Goal: Task Accomplishment & Management: Manage account settings

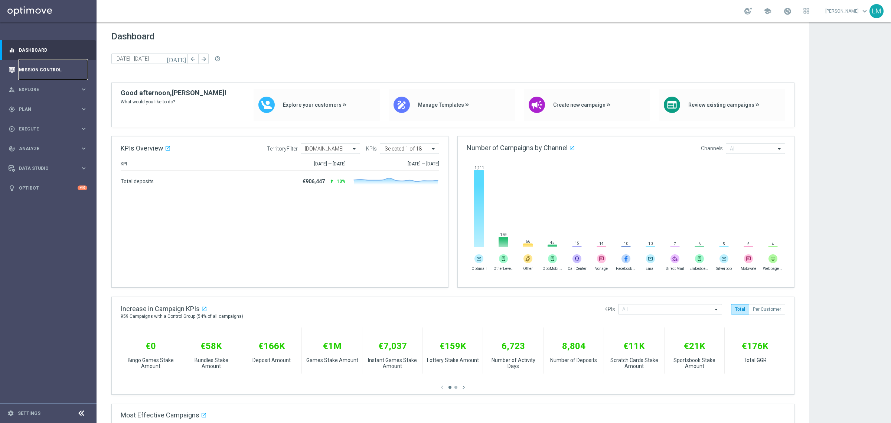
click at [45, 69] on link "Mission Control" at bounding box center [53, 70] width 68 height 20
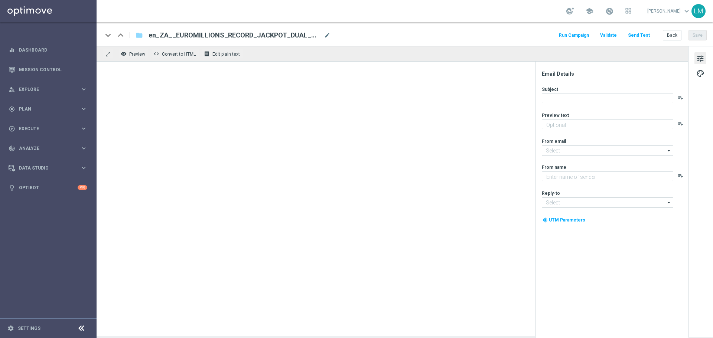
type textarea "Will you double up your chances?"
type input "[EMAIL_ADDRESS][DOMAIN_NAME]"
type textarea "Lottoland"
type input "[EMAIL_ADDRESS][DOMAIN_NAME]"
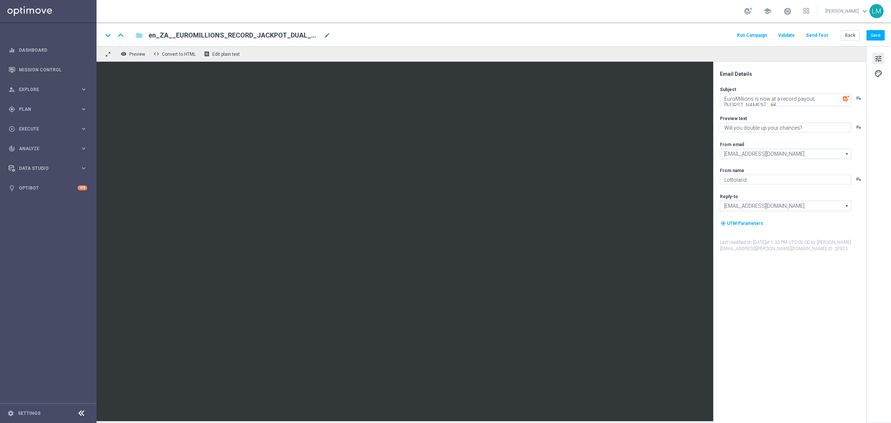
click at [713, 32] on div "Run Campaign Validate Send Test Back Save" at bounding box center [810, 35] width 149 height 10
click at [713, 34] on button "Back" at bounding box center [850, 35] width 19 height 10
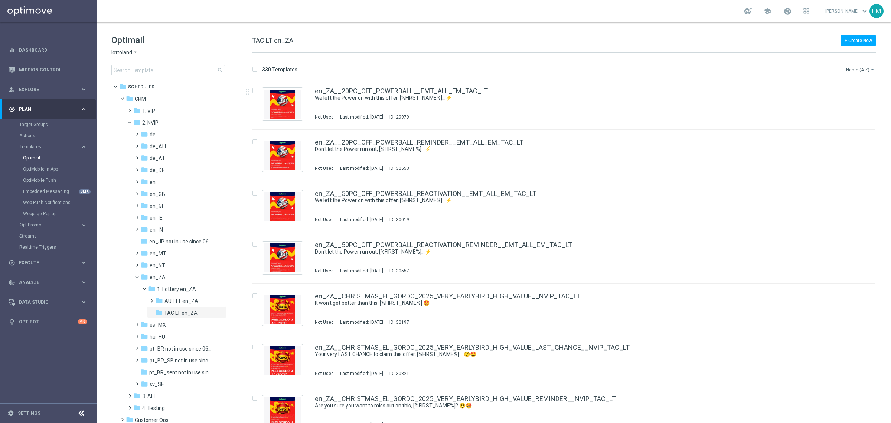
click at [713, 72] on button "Name (A-Z) arrow_drop_down" at bounding box center [861, 69] width 31 height 9
click at [713, 98] on div "Date Modified (Newest)" at bounding box center [846, 103] width 59 height 10
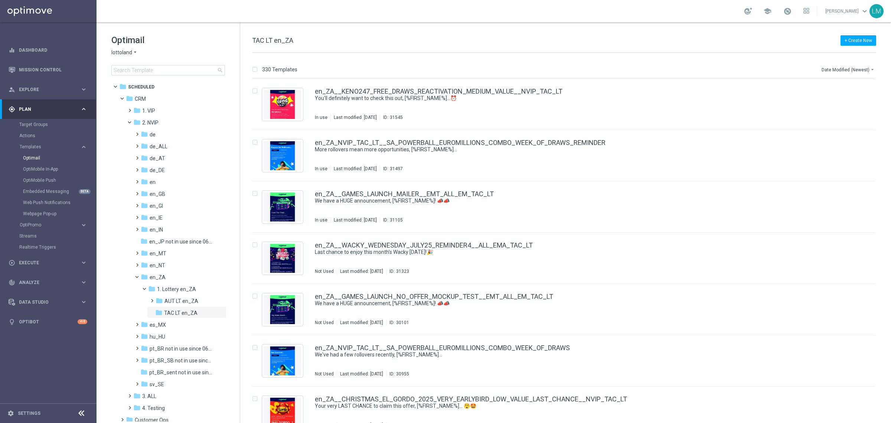
scroll to position [825, 0]
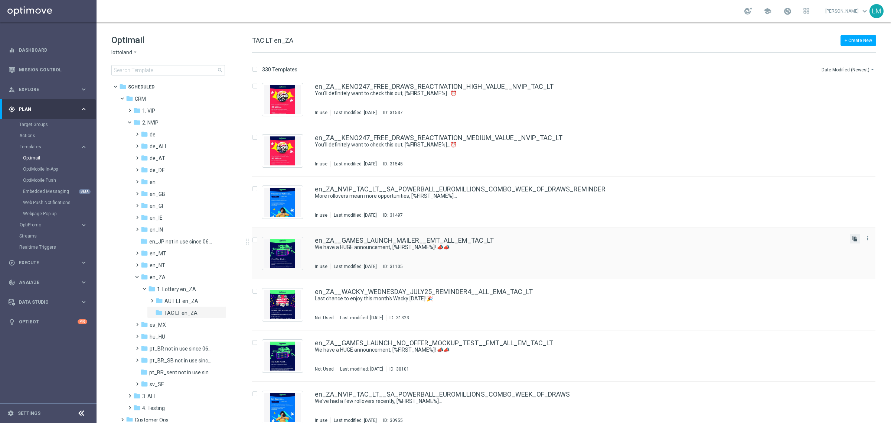
click at [713, 237] on icon "file_copy" at bounding box center [855, 238] width 6 height 6
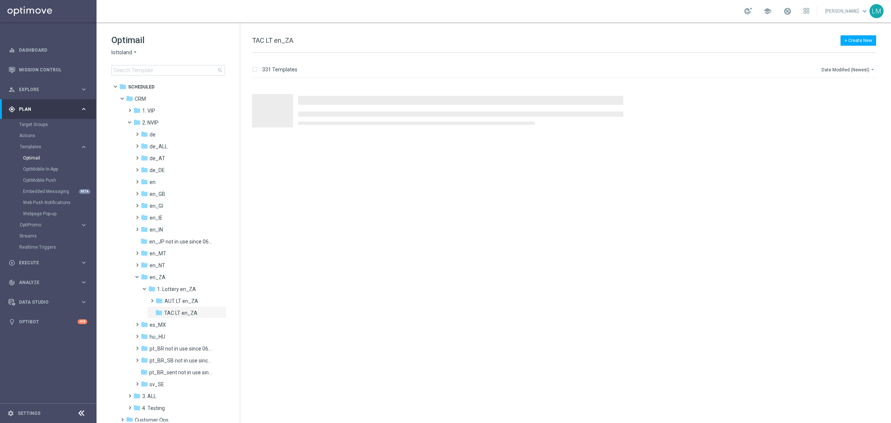
scroll to position [0, 0]
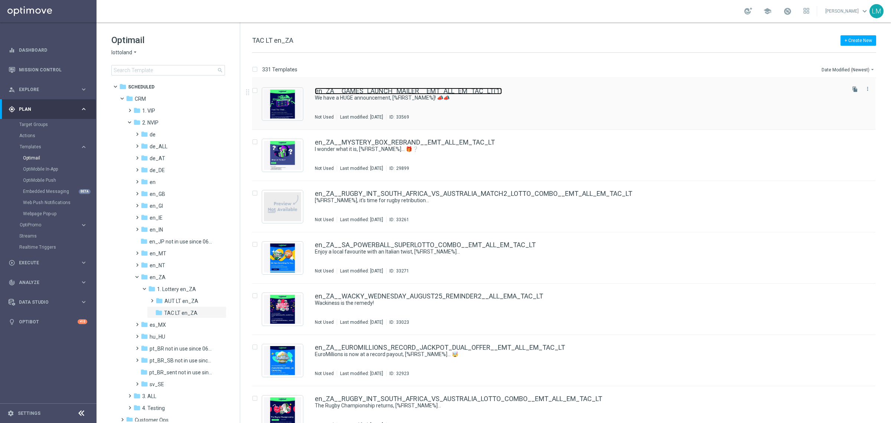
click at [386, 90] on link "en_ZA__GAMES_LAUNCH_MAILER__EMT_ALL_EM_TAC_LT(1)" at bounding box center [408, 91] width 187 height 7
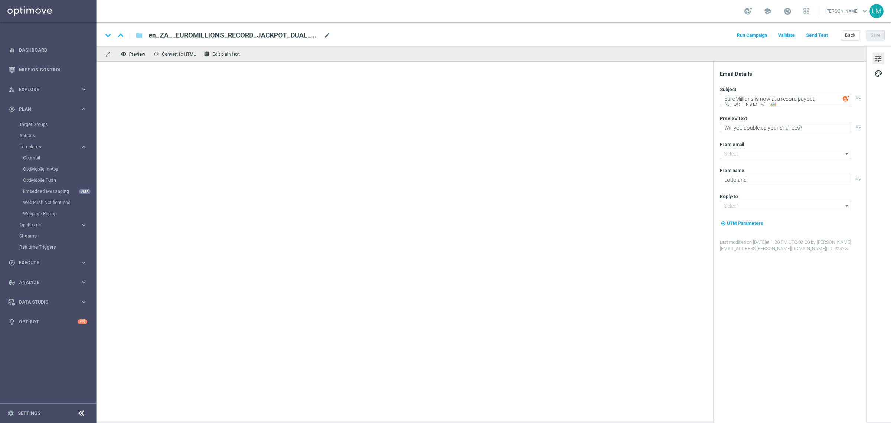
type input "[EMAIL_ADDRESS][DOMAIN_NAME]"
type textarea "We have a HUGE announcement, [%FIRST_NAME%]! 📣📣"
type textarea "We're so excited!"
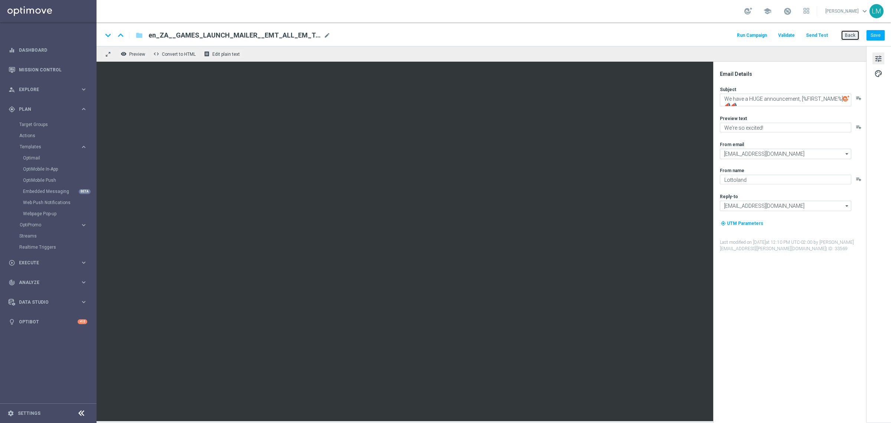
click at [713, 34] on button "Back" at bounding box center [850, 35] width 19 height 10
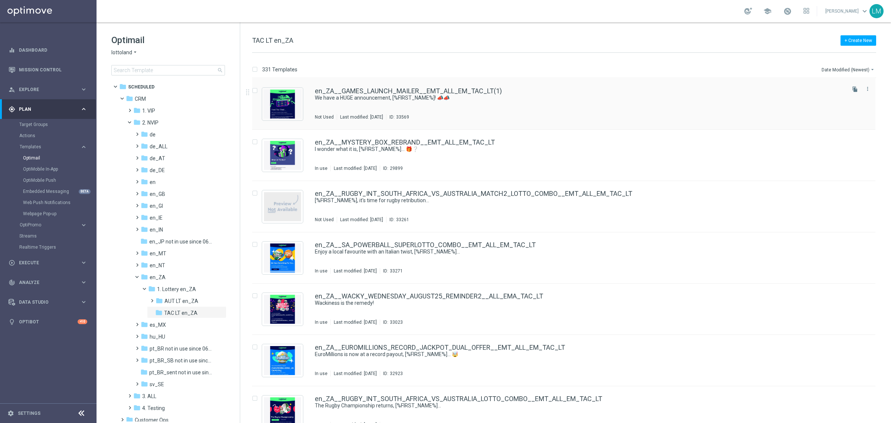
click at [254, 91] on input "Press SPACE to select this row." at bounding box center [254, 91] width 5 height 5
click at [713, 66] on icon "delete_forever" at bounding box center [856, 69] width 5 height 6
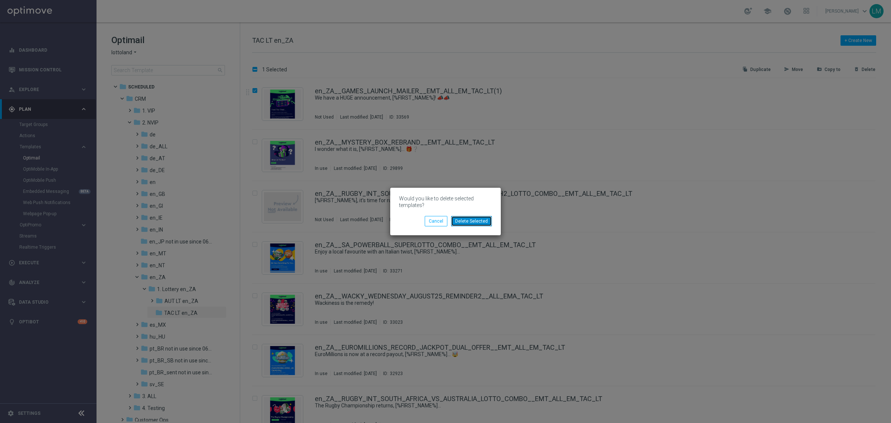
click at [470, 225] on button "Delete Selected" at bounding box center [471, 221] width 41 height 10
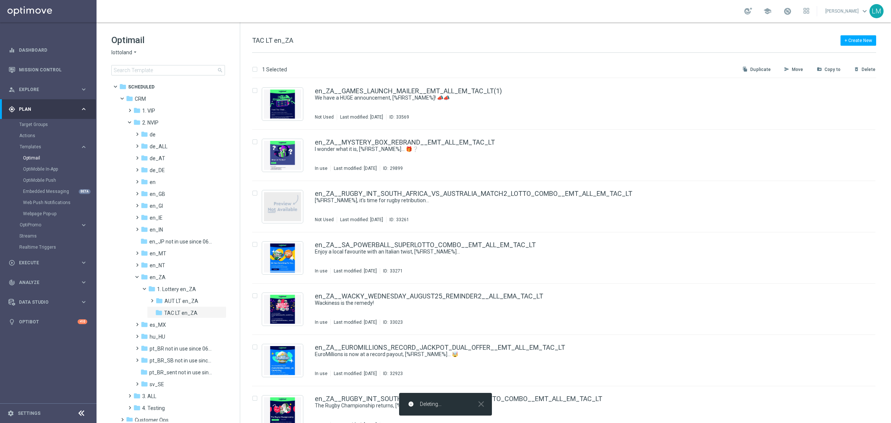
checkbox input "false"
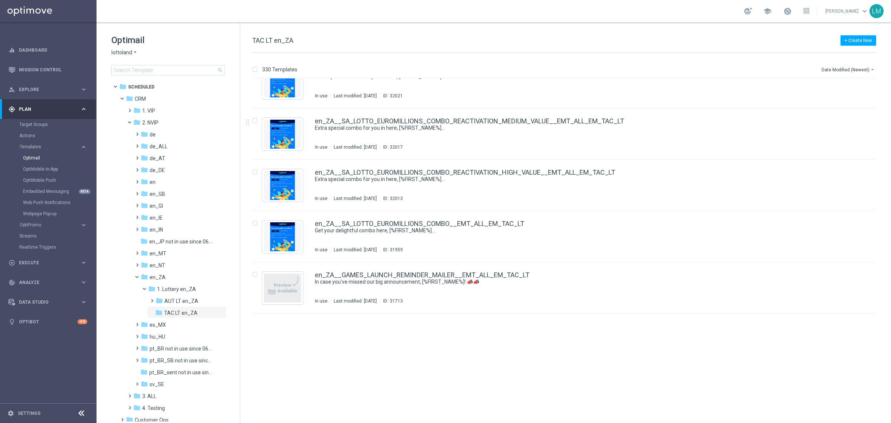
scroll to position [407, 0]
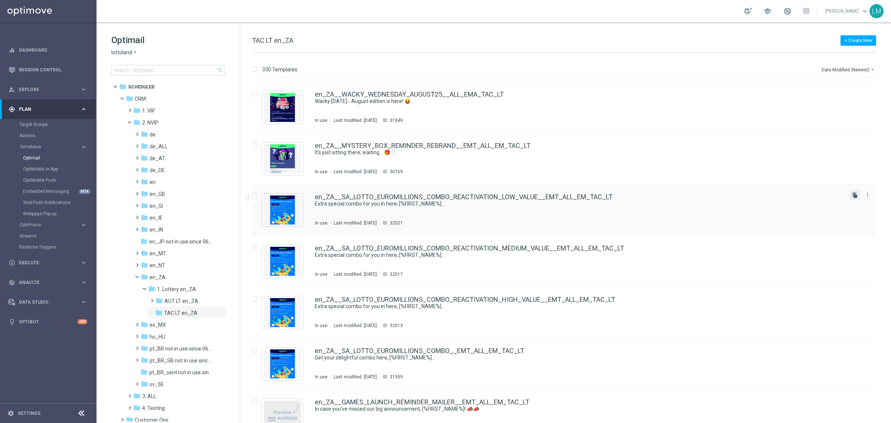
click at [713, 197] on icon "file_copy" at bounding box center [855, 195] width 6 height 6
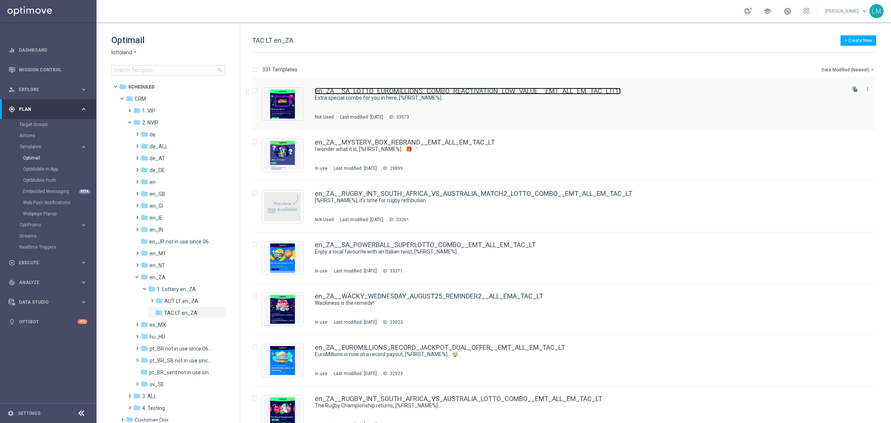
click at [361, 88] on link "en_ZA__SA_LOTTO_EUROMILLIONS_COMBO_REACTIVATION_LOW_VALUE__EMT_ALL_EM_TAC_LT(1)" at bounding box center [468, 91] width 306 height 7
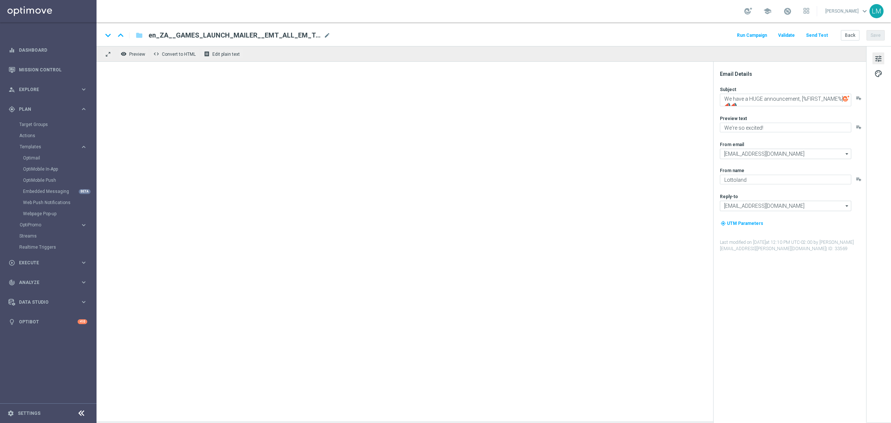
type textarea "Extra special combo for you in here, [%FIRST_NAME%]..."
type textarea "SA Lotto and EuroMillions combine!"
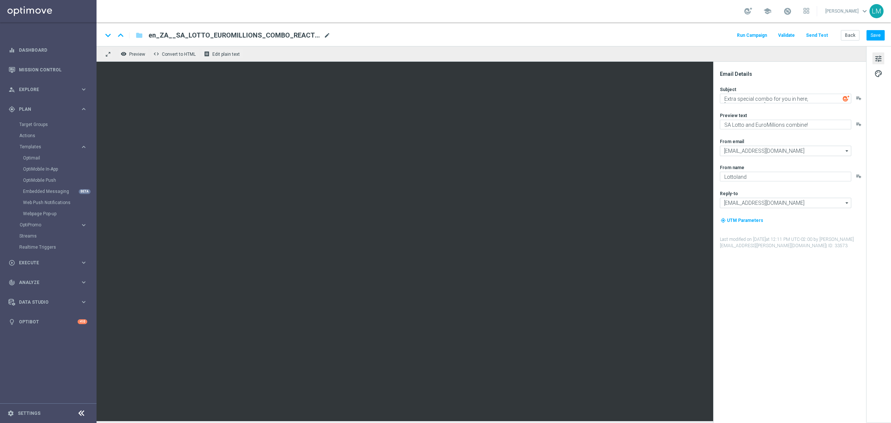
click at [328, 34] on span "mode_edit" at bounding box center [327, 35] width 7 height 7
paste input "GAMES_XSELL_FREE_SPINS_DROP_HONEY_HONEY_HONEY__EMT_ALL_EM_TAC_LT"
type input "en_ZA__GAMES_XSELL_FREE_SPINS_DROP_HONEY_HONEY_HONEY__EMT_ALL_EM_TAC_LT"
click at [328, 45] on div "keyboard_arrow_down keyboard_arrow_up folder en_ZA__GAMES_XSELL_FREE_SPINS_DROP…" at bounding box center [494, 34] width 795 height 24
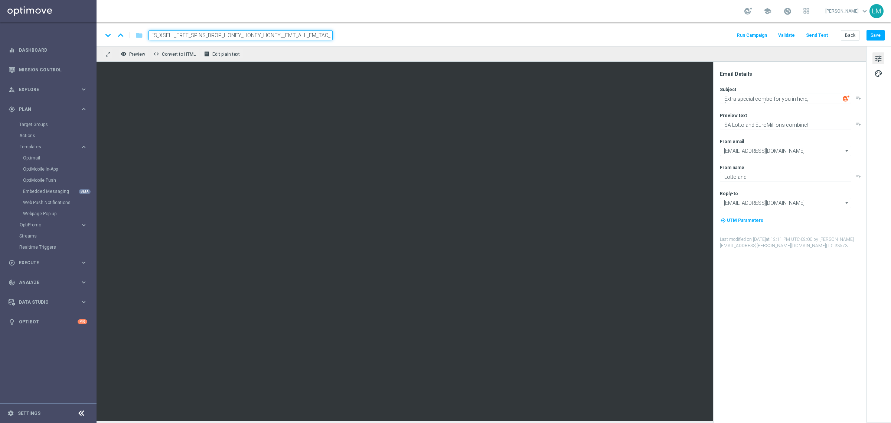
scroll to position [0, 0]
click at [322, 35] on input "en_ZA__GAMES_XSELL_FREE_SPINS_DROP_HONEY_HONEY_HONEY__EMT_ALL_EM_TAC_LT" at bounding box center [241, 35] width 184 height 10
click at [313, 54] on div "remove_red_eye Preview code Convert to HTML receipt Edit plain text" at bounding box center [482, 54] width 770 height 16
click at [309, 38] on input "en_ZA__GAMES_XSELL_FREE_SPINS_DROP_HONEY_HONEY_HONEY__EMT_ALL_EM_TAC_LT" at bounding box center [241, 35] width 184 height 10
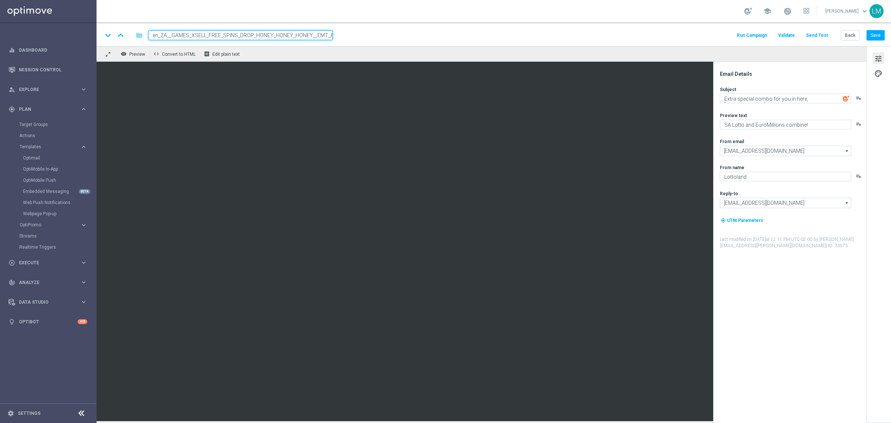
click at [304, 49] on div "remove_red_eye Preview code Convert to HTML receipt Edit plain text" at bounding box center [482, 54] width 770 height 16
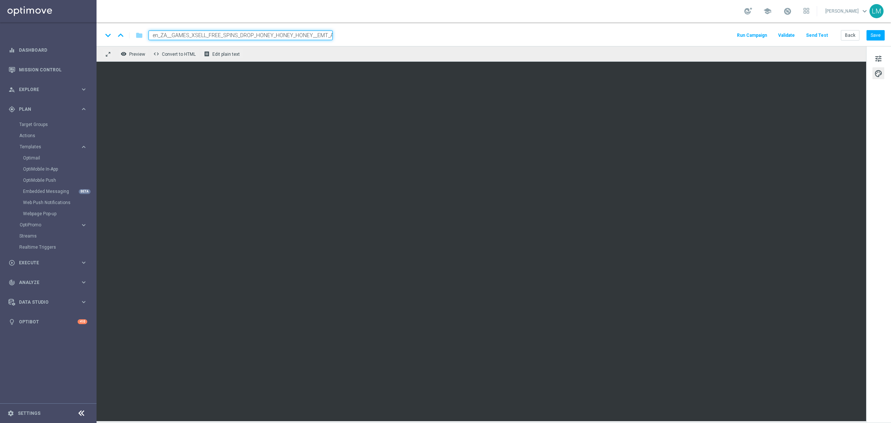
click at [297, 41] on div "keyboard_arrow_down keyboard_arrow_up folder en_ZA__GAMES_XSELL_FREE_SPINS_DROP…" at bounding box center [494, 34] width 795 height 24
click at [297, 33] on input "en_ZA__GAMES_XSELL_FREE_SPINS_DROP_HONEY_HONEY_HONEY__EMT_ALL_EM_TAC_LT" at bounding box center [241, 35] width 184 height 10
click at [293, 47] on div "remove_red_eye Preview code Convert to HTML receipt Edit plain text" at bounding box center [482, 54] width 770 height 16
click at [713, 39] on button "Save" at bounding box center [876, 35] width 18 height 10
click at [713, 61] on span "tune" at bounding box center [879, 59] width 8 height 10
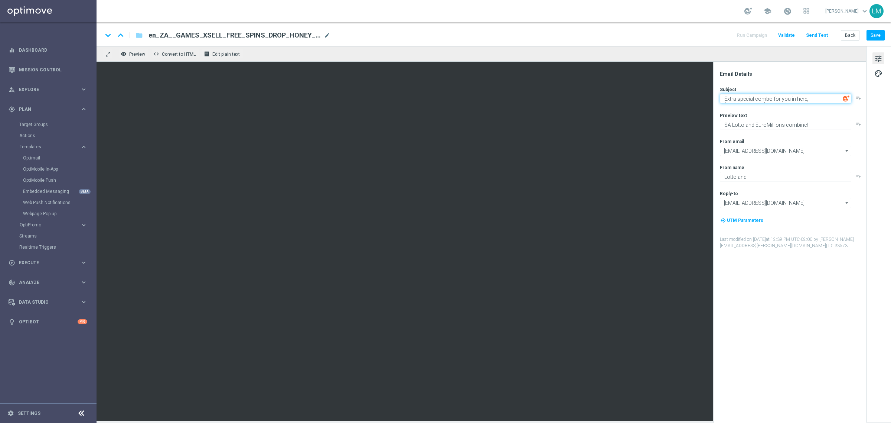
click at [713, 97] on textarea "Extra special combo for you in here, [%FIRST_NAME%]..." at bounding box center [785, 99] width 131 height 10
type textarea "Bonus Spins just for you, [%FIRST_NAME%]..."
click at [713, 116] on div "Preview text" at bounding box center [793, 115] width 146 height 6
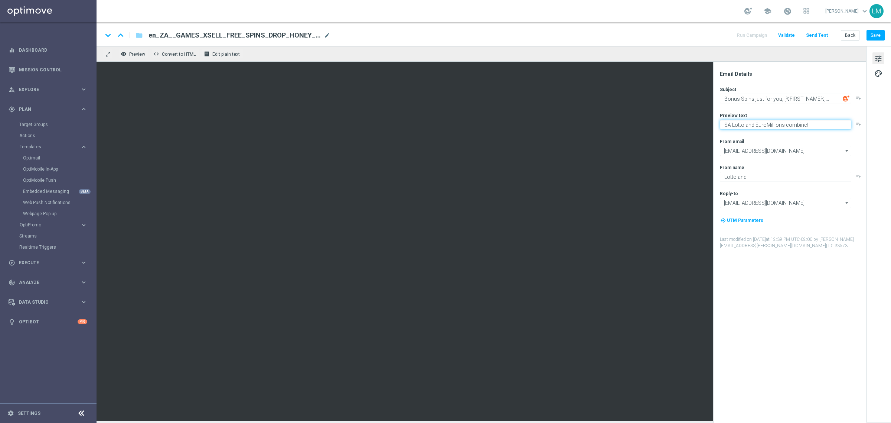
click at [713, 122] on textarea "SA Lotto and EuroMillions combine!" at bounding box center [785, 125] width 131 height 10
type textarea "G"
type textarea "Games are here to stay!"
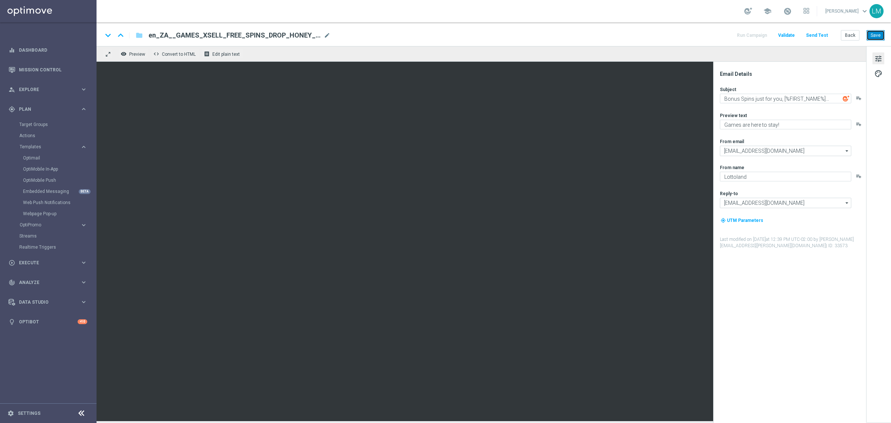
click at [713, 38] on button "Save" at bounding box center [876, 35] width 18 height 10
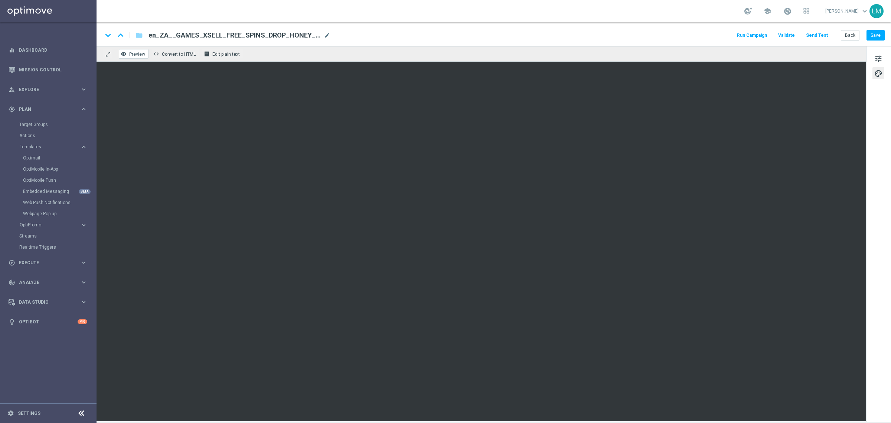
click at [141, 55] on span "Preview" at bounding box center [137, 54] width 16 height 5
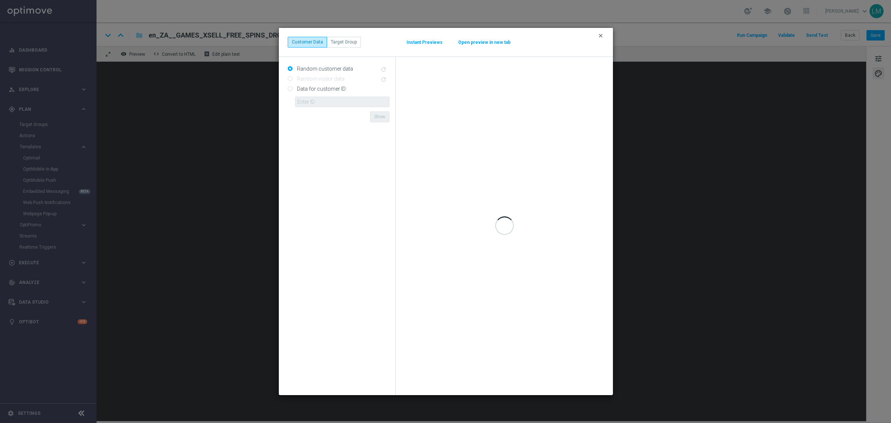
click at [602, 36] on icon "clear" at bounding box center [601, 36] width 6 height 6
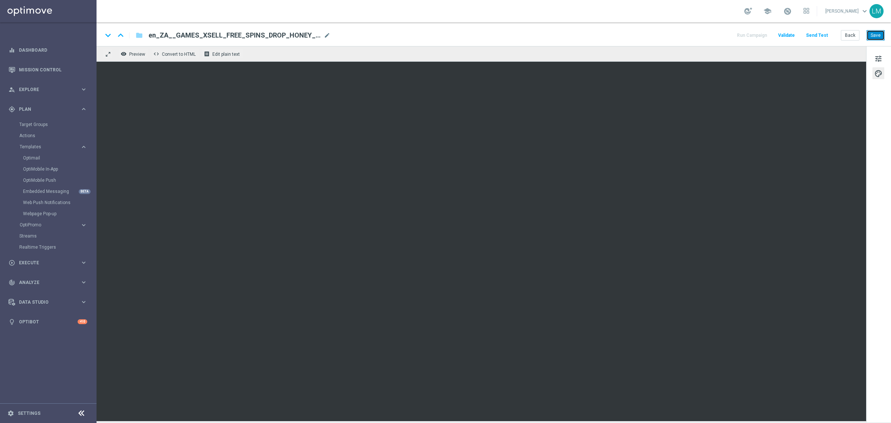
click at [713, 35] on button "Save" at bounding box center [876, 35] width 18 height 10
click at [713, 38] on button "Save" at bounding box center [876, 35] width 18 height 10
click at [713, 32] on button "Save" at bounding box center [876, 35] width 18 height 10
click at [713, 35] on div "Run Campaign Validate Send Test Back Save" at bounding box center [810, 35] width 149 height 10
click at [713, 35] on button "Send Test" at bounding box center [817, 35] width 24 height 10
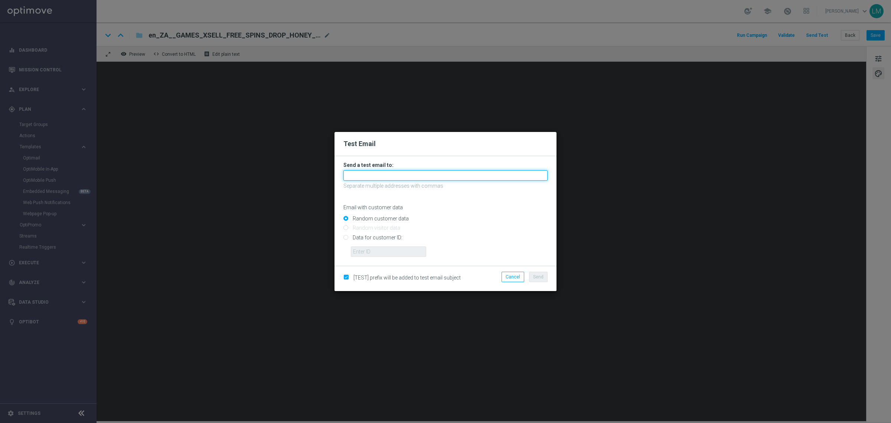
click at [388, 173] on input "text" at bounding box center [446, 175] width 204 height 10
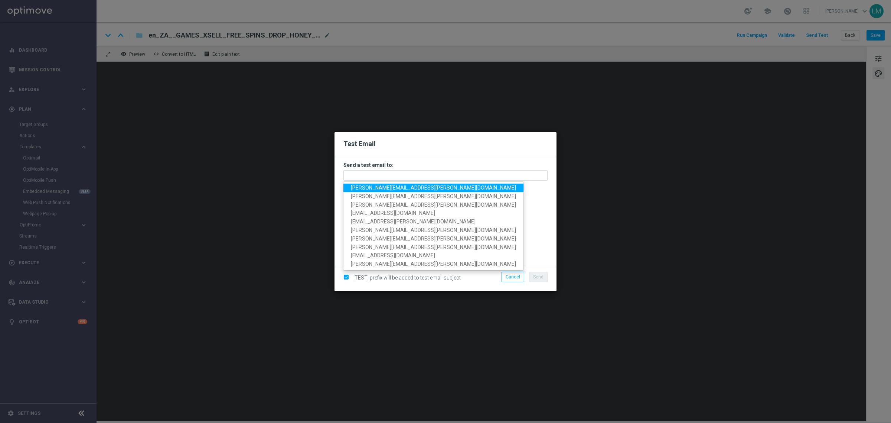
click at [382, 187] on span "leslie.martinez@lottoland.com" at bounding box center [433, 188] width 165 height 6
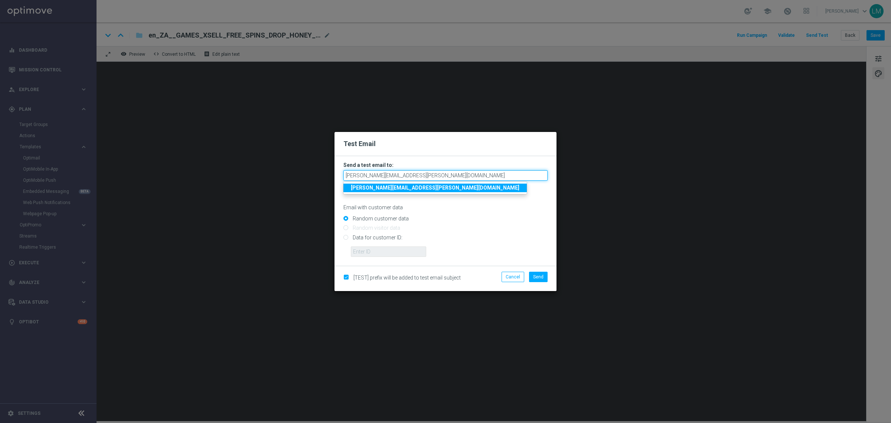
click at [423, 174] on input "leslie.martinez@lottoland.com" at bounding box center [446, 175] width 204 height 10
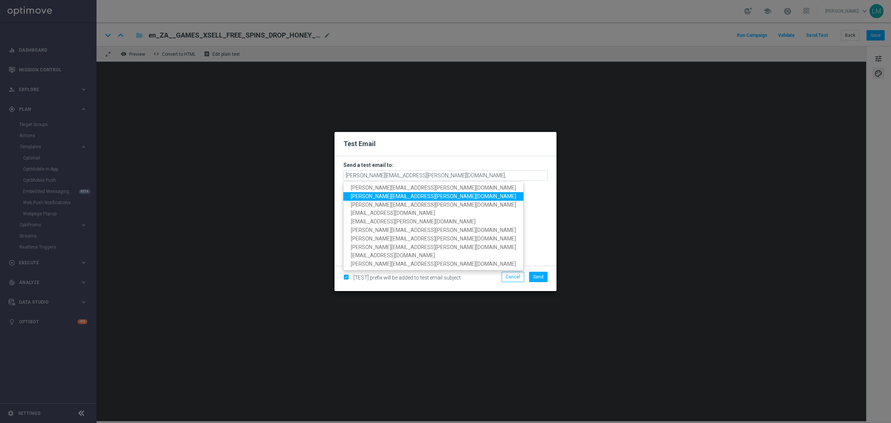
click at [403, 196] on span "ricky.hubbard@lottoland.com" at bounding box center [433, 196] width 165 height 6
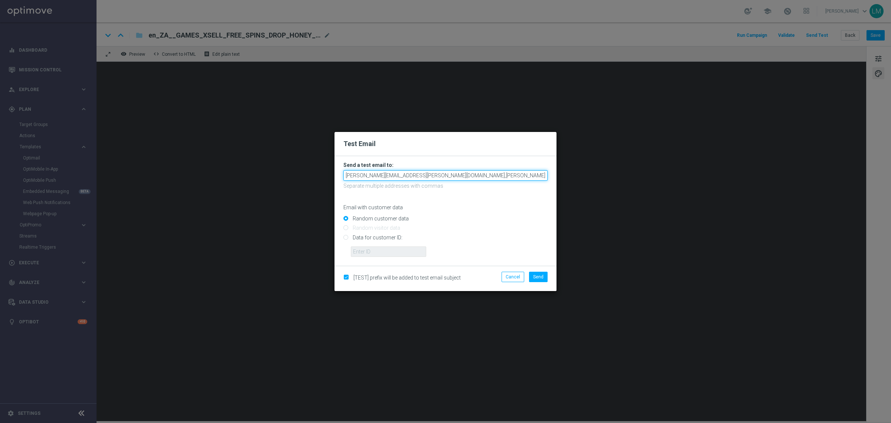
click at [499, 179] on input "leslie.martinez@lottoland.com,ricky.hubbard@lottoland.com" at bounding box center [446, 175] width 204 height 10
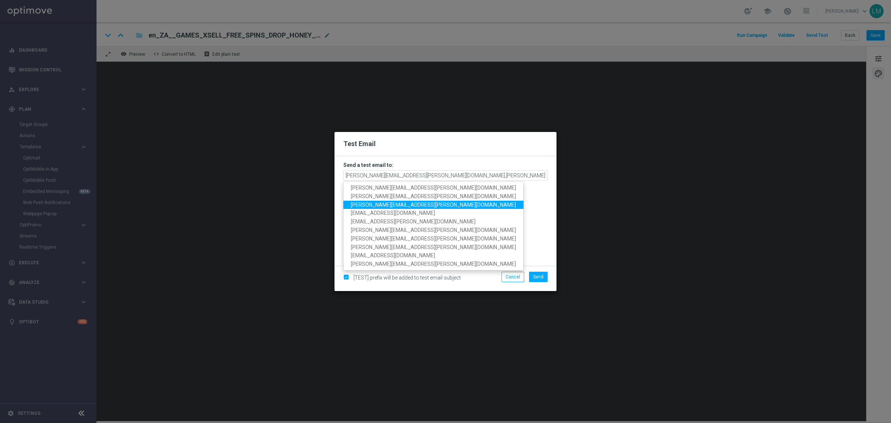
click at [388, 207] on span "millie.purcell@lottoland.com" at bounding box center [433, 204] width 165 height 6
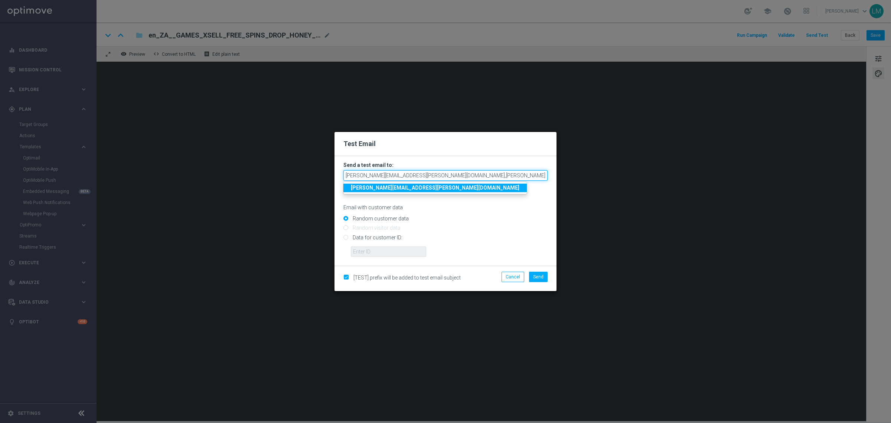
scroll to position [0, 3]
drag, startPoint x: 539, startPoint y: 177, endPoint x: 547, endPoint y: 177, distance: 7.8
click at [547, 177] on input "leslie.martinez@lottoland.com,ricky.hubbard@lottoland.com,millie.purcell@lottol…" at bounding box center [446, 175] width 204 height 10
click at [545, 177] on input "leslie.martinez@lottoland.com,ricky.hubbard@lottoland.com,millie.purcell@lottol…" at bounding box center [446, 175] width 204 height 10
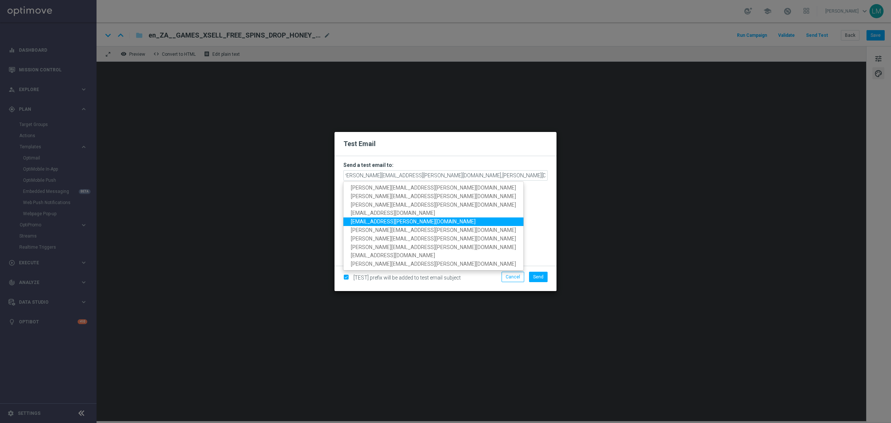
click at [403, 220] on span "maryke.haywood@lottoland.com" at bounding box center [413, 221] width 125 height 6
type input "leslie.martinez@lottoland.com,ricky.hubbard@lottoland.com,millie.purcell@lottol…"
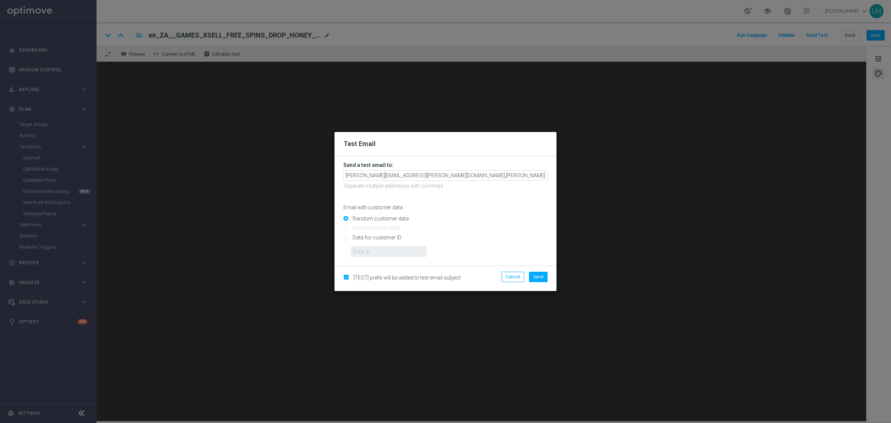
click at [377, 238] on input "Data for customer ID:" at bounding box center [446, 240] width 204 height 10
radio input "true"
click at [371, 220] on input "Random customer data" at bounding box center [446, 222] width 204 height 10
radio input "true"
click at [541, 279] on span "Send" at bounding box center [538, 276] width 10 height 5
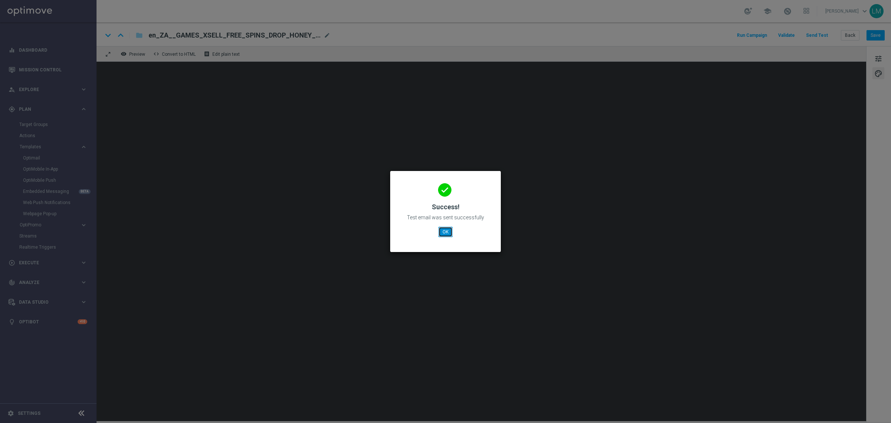
click at [448, 233] on button "OK" at bounding box center [446, 232] width 14 height 10
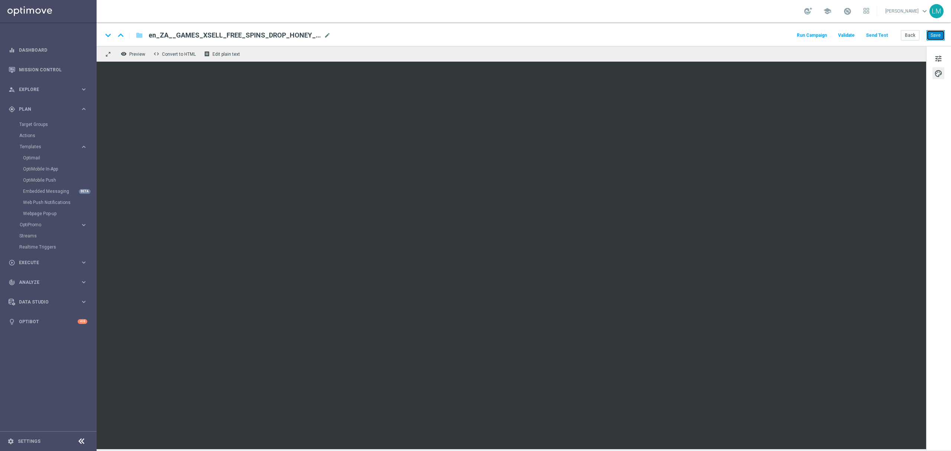
click at [713, 37] on button "Save" at bounding box center [935, 35] width 18 height 10
click at [713, 35] on button "Save" at bounding box center [935, 35] width 18 height 10
click at [713, 34] on button "Save" at bounding box center [935, 35] width 18 height 10
click at [713, 35] on div "Back Save" at bounding box center [923, 35] width 44 height 10
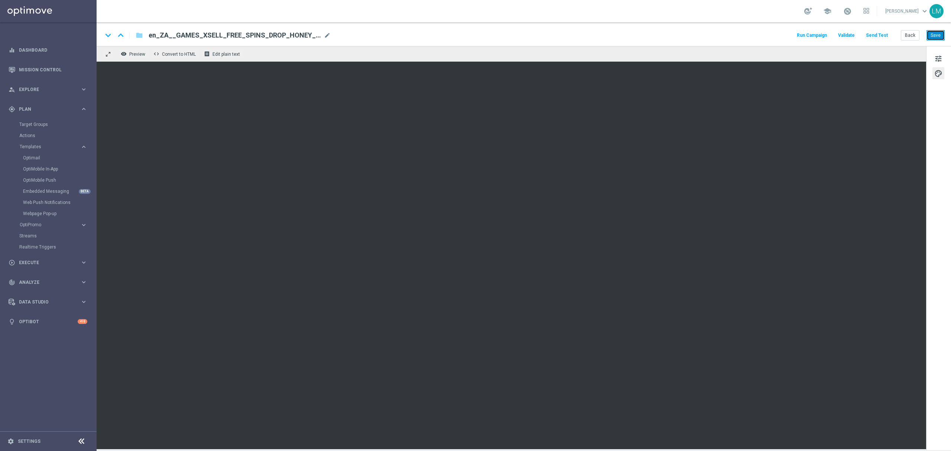
click at [713, 36] on button "Save" at bounding box center [935, 35] width 18 height 10
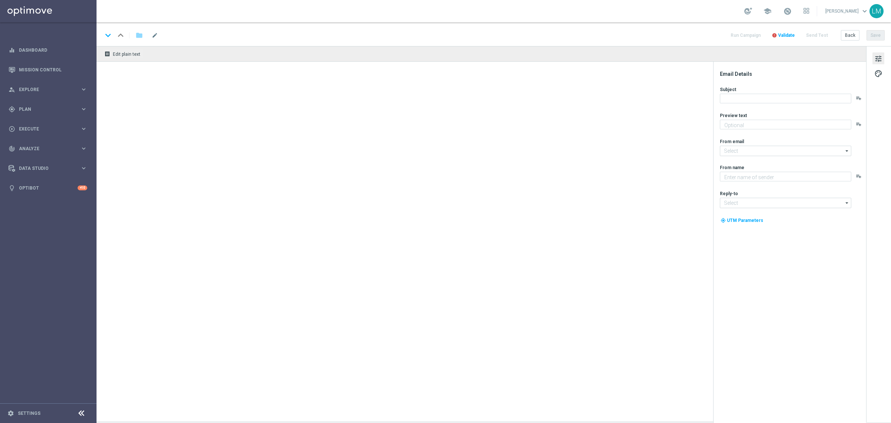
type textarea "preview text"
type input "[EMAIL_ADDRESS][DOMAIN_NAME]"
type textarea "Lottoland"
type input "support@lottoland.co.uk"
type textarea "preview text"
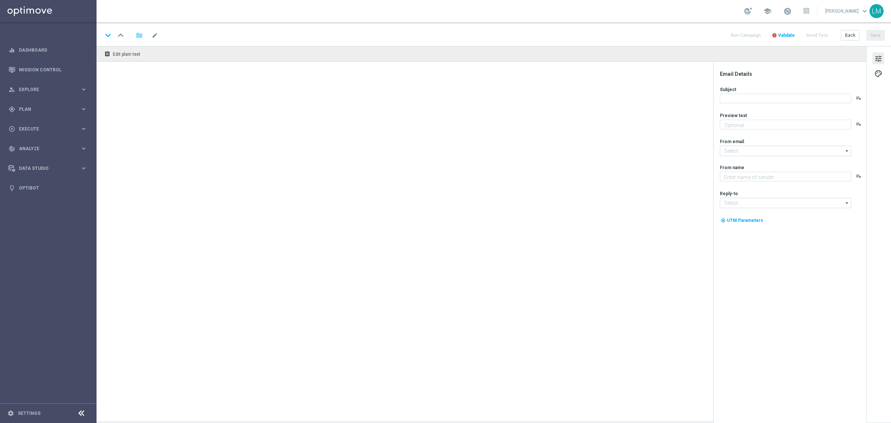
type input "[EMAIL_ADDRESS][DOMAIN_NAME]"
type textarea "Lottoland"
type input "support@lottoland.co.uk"
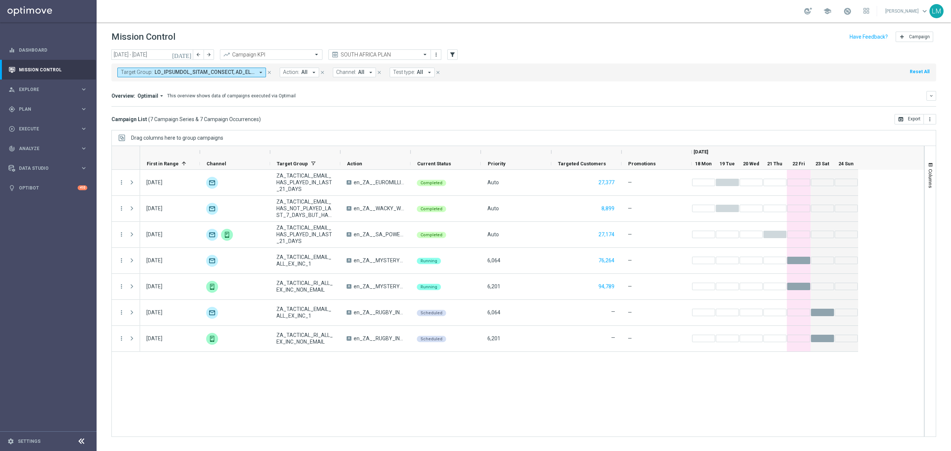
click at [69, 89] on span "Explore" at bounding box center [49, 89] width 61 height 4
click at [36, 104] on link "Customer Explorer" at bounding box center [48, 105] width 58 height 6
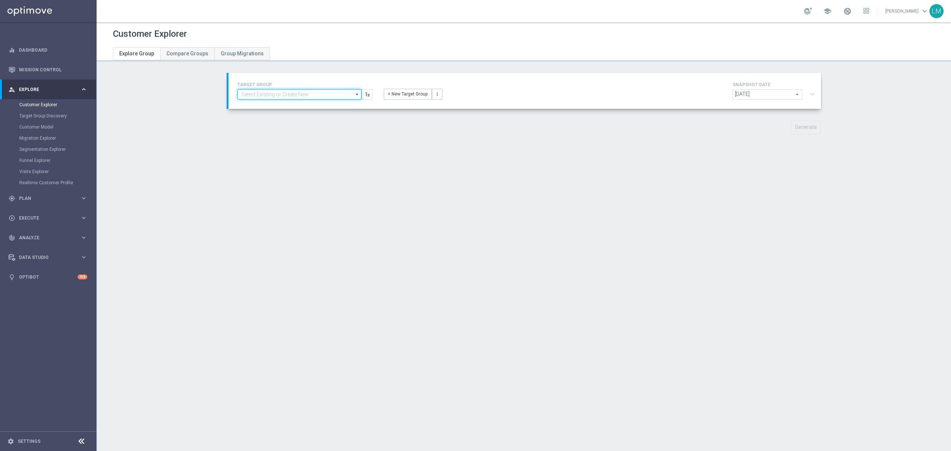
click at [246, 94] on input at bounding box center [299, 94] width 124 height 10
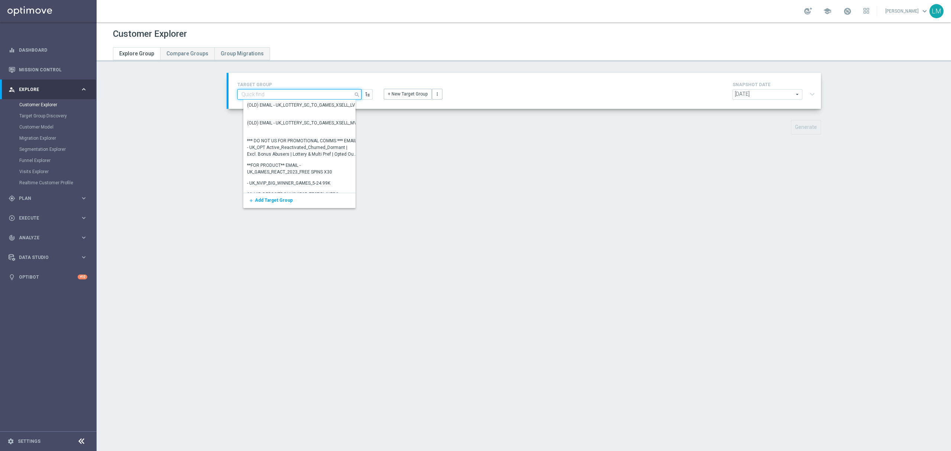
paste input "ZA_TACTICAL_EMAIL_GAMES_XSELL_2025"
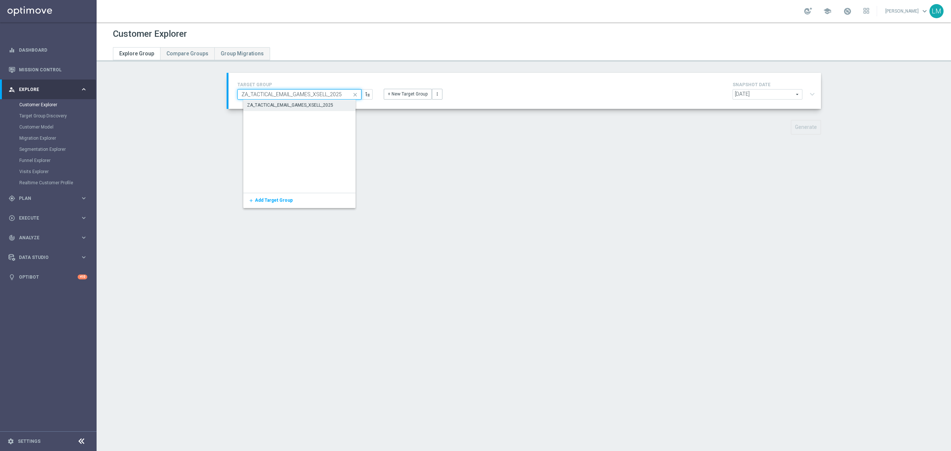
type input "ZA_TACTICAL_EMAIL_GAMES_XSELL_2025"
click at [260, 108] on div "ZA_TACTICAL_EMAIL_GAMES_XSELL_2025" at bounding box center [290, 105] width 86 height 7
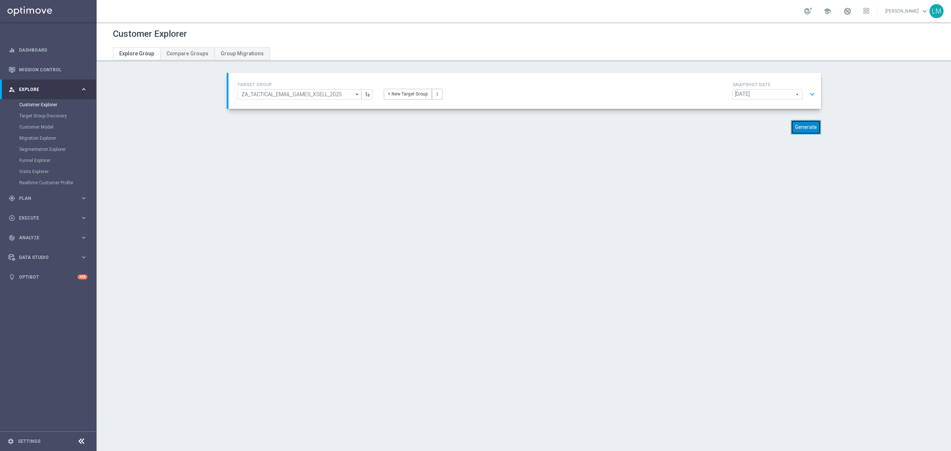
click at [799, 126] on button "Generate" at bounding box center [806, 127] width 30 height 14
click at [807, 99] on button "expand_more" at bounding box center [812, 94] width 11 height 14
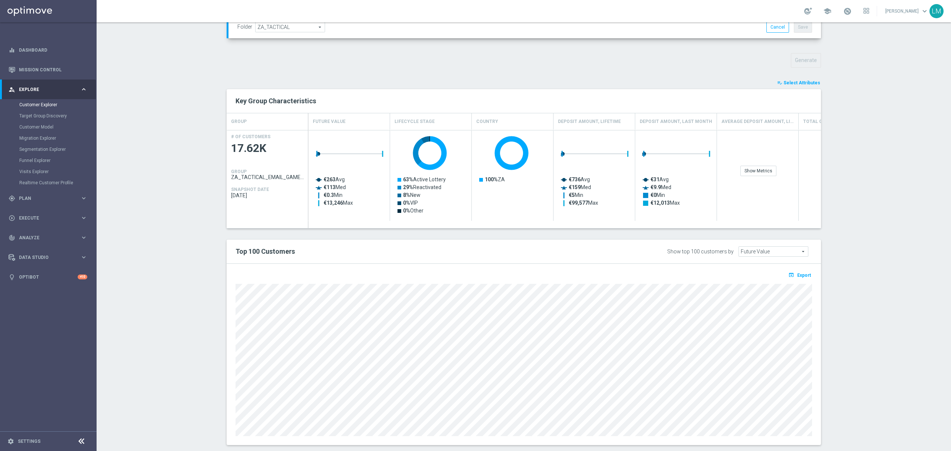
scroll to position [251, 0]
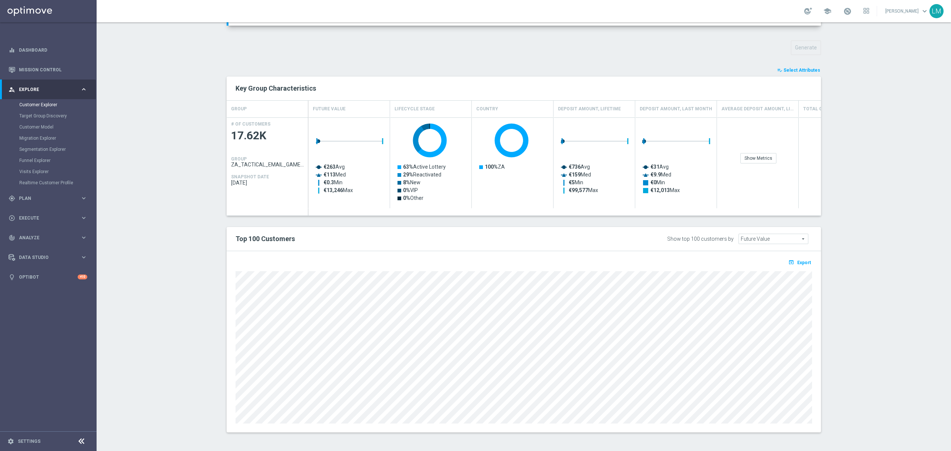
click at [192, 212] on section "TARGET GROUP ZA_TACTICAL_EMAIL_GAMES_XSELL_2025 ZA_TACTICAL_EMAIL_GAMES_XSELL_2…" at bounding box center [524, 132] width 854 height 621
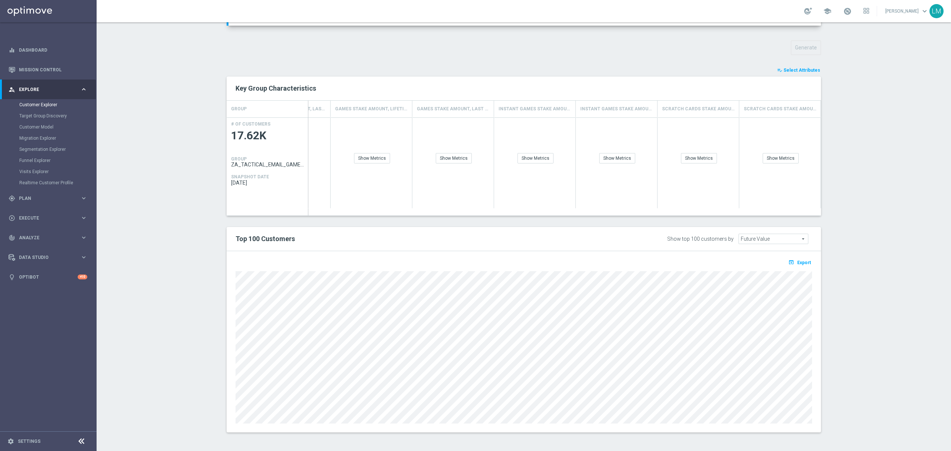
click at [803, 66] on button "playlist_add_check Select Attributes" at bounding box center [798, 70] width 45 height 8
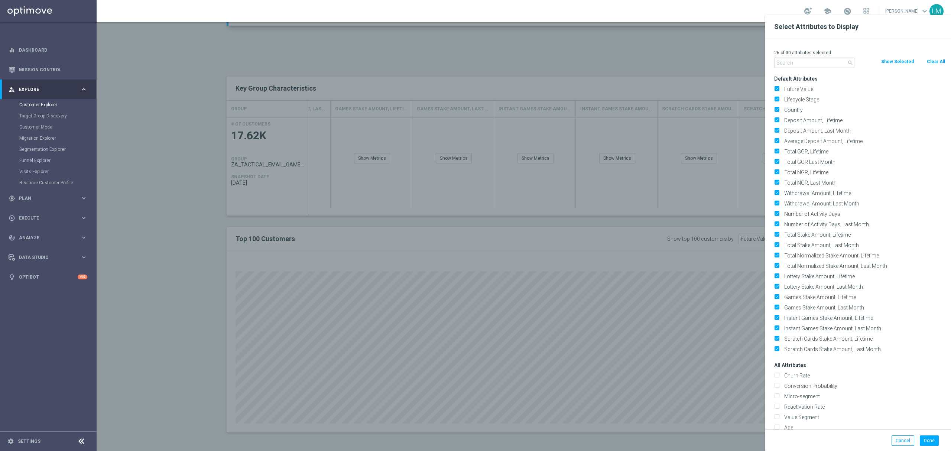
click at [796, 64] on input "text" at bounding box center [814, 63] width 80 height 10
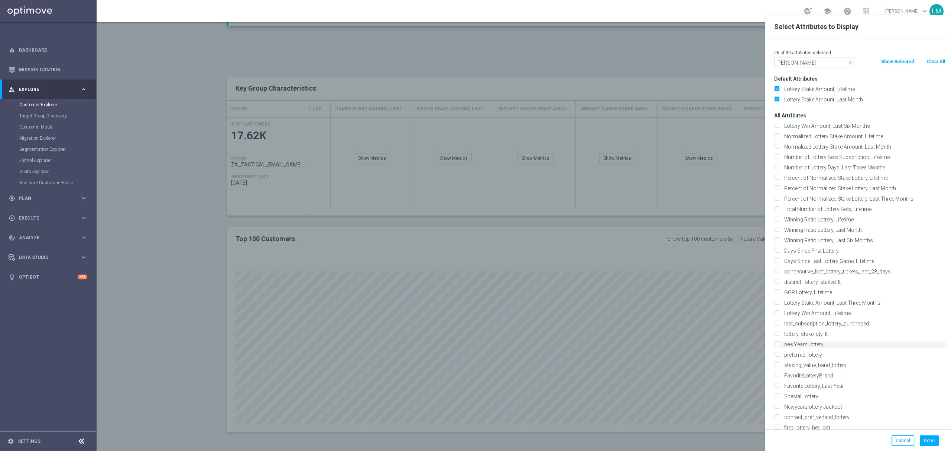
scroll to position [19, 0]
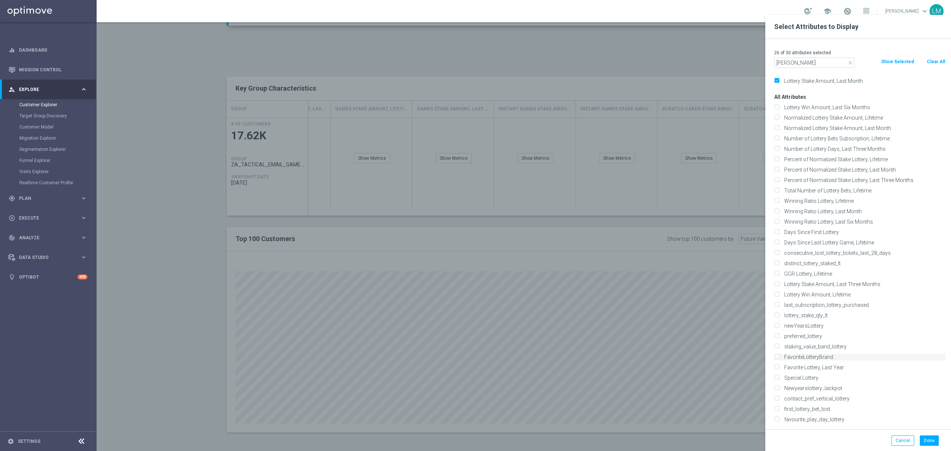
type input "lotter"
click at [835, 357] on label "FavoriteLotteryBrand" at bounding box center [863, 357] width 164 height 7
click at [779, 357] on input "FavoriteLotteryBrand" at bounding box center [776, 357] width 5 height 5
checkbox input "true"
click at [836, 336] on label "preferred_lottery" at bounding box center [863, 336] width 164 height 7
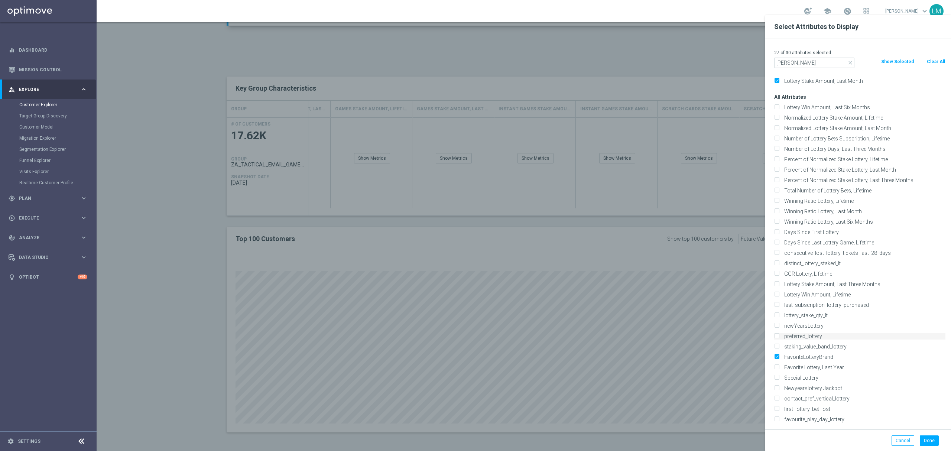
click at [779, 336] on input "preferred_lottery" at bounding box center [776, 337] width 5 height 5
checkbox input "true"
click at [926, 439] on button "Done" at bounding box center [929, 440] width 19 height 10
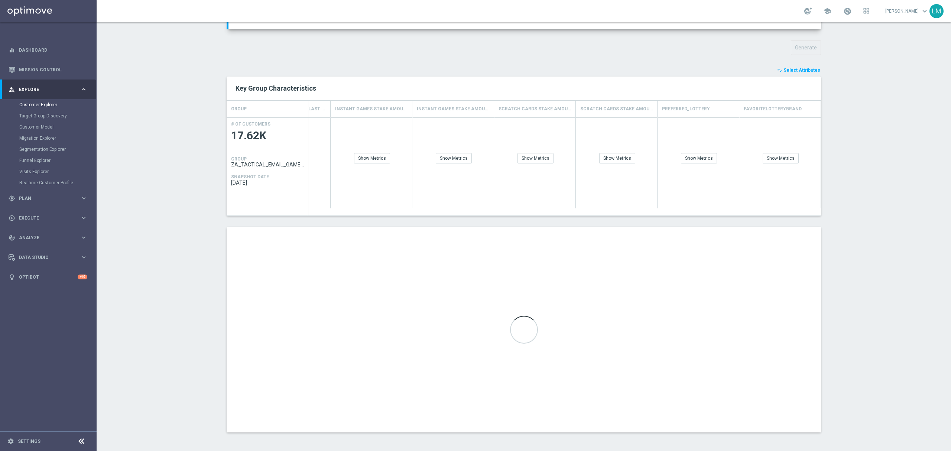
scroll to position [0, 1775]
click at [786, 163] on div "Show Breakdown" at bounding box center [784, 158] width 43 height 10
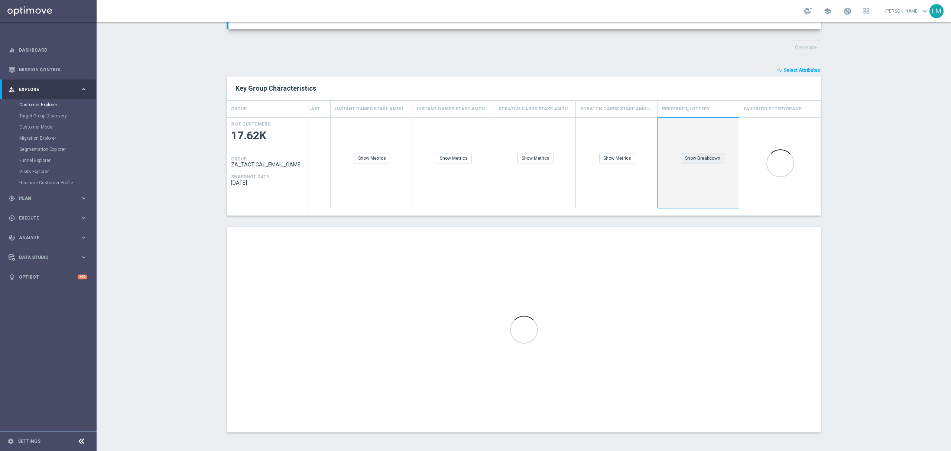
click at [711, 155] on div "Show Breakdown" at bounding box center [702, 158] width 43 height 10
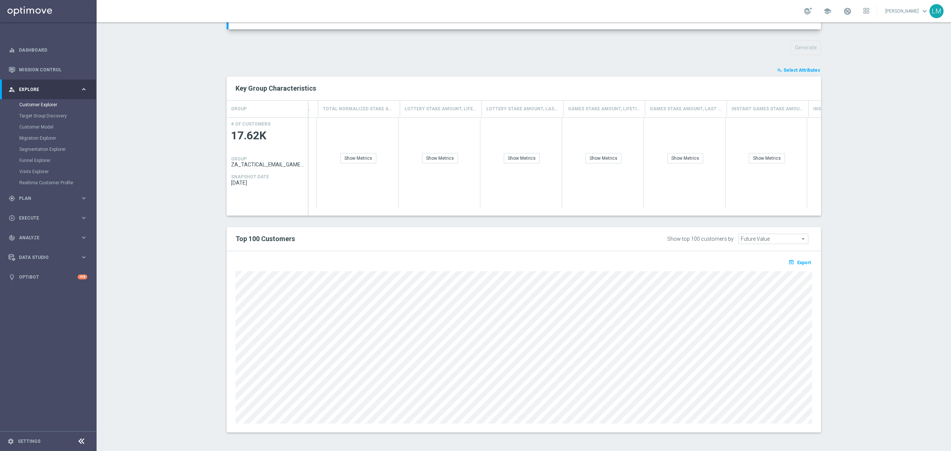
scroll to position [0, 1454]
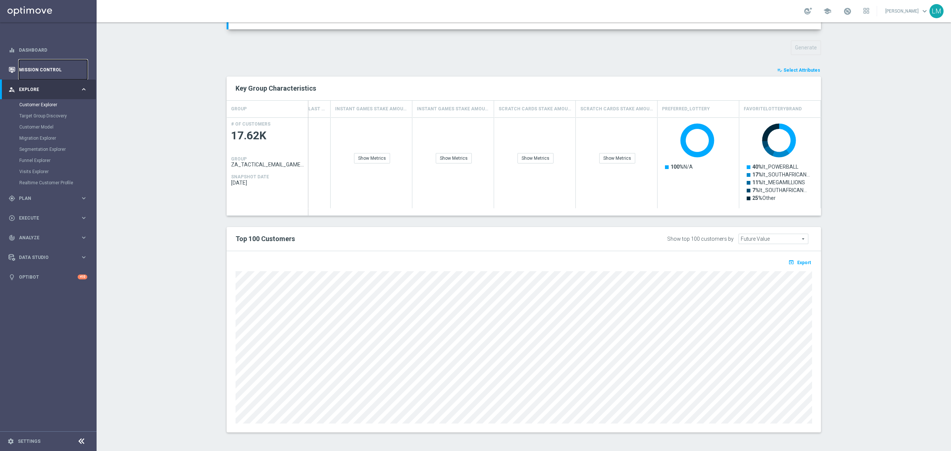
click at [78, 76] on link "Mission Control" at bounding box center [53, 70] width 68 height 20
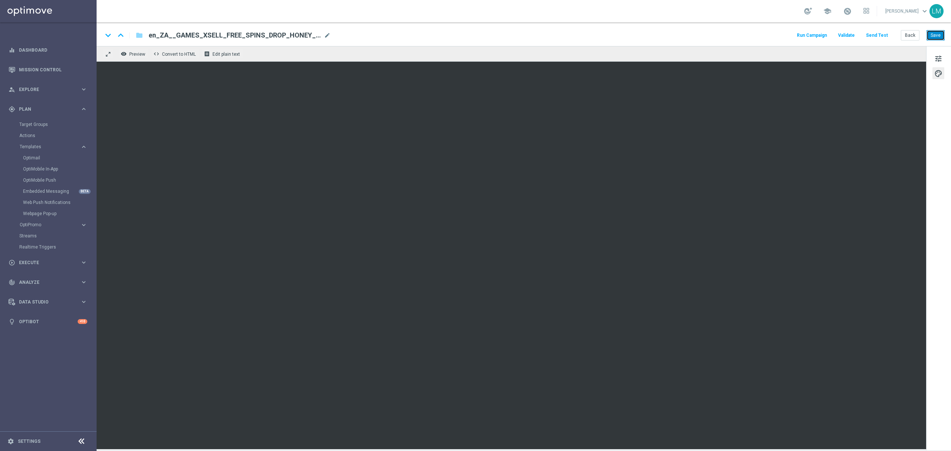
click at [928, 36] on button "Save" at bounding box center [935, 35] width 18 height 10
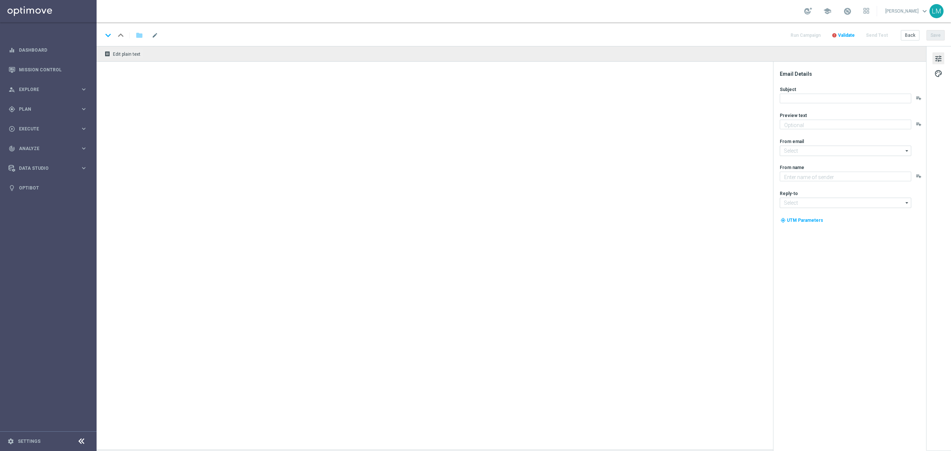
type textarea "Games are here to stay!"
type textarea "Lottoland"
type input "[EMAIL_ADDRESS][DOMAIN_NAME]"
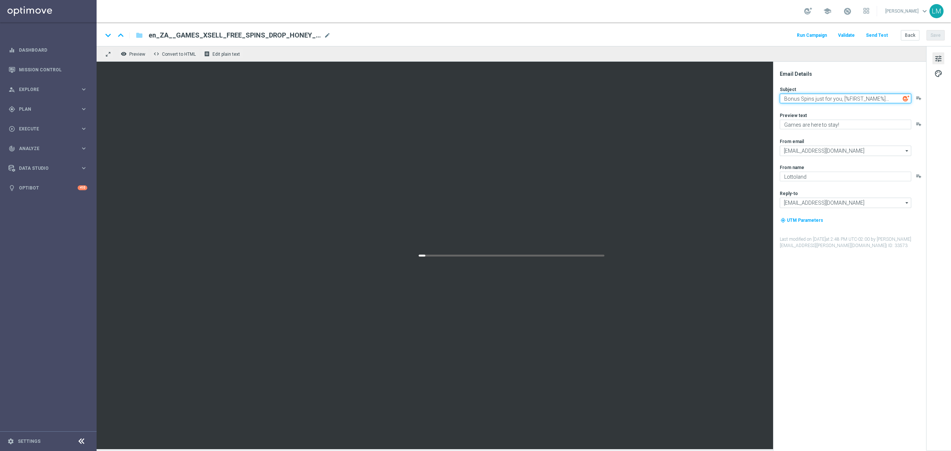
click at [827, 100] on textarea "Bonus Spins just for you, [%FIRST_NAME%]..." at bounding box center [845, 99] width 131 height 10
click at [810, 124] on textarea "Games are here to stay!" at bounding box center [845, 125] width 131 height 10
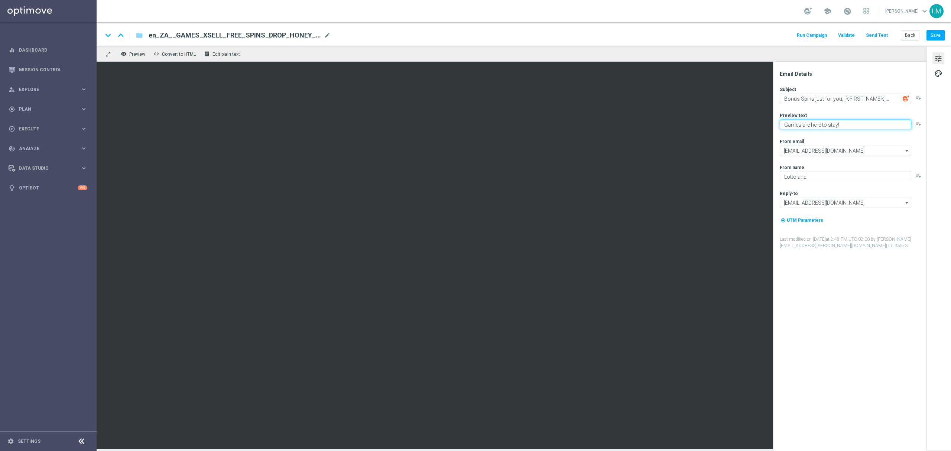
click at [810, 124] on textarea "Games are here to stay!" at bounding box center [845, 125] width 131 height 10
